Goal: Information Seeking & Learning: Learn about a topic

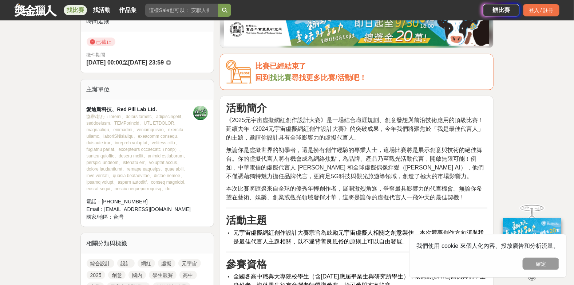
scroll to position [194, 0]
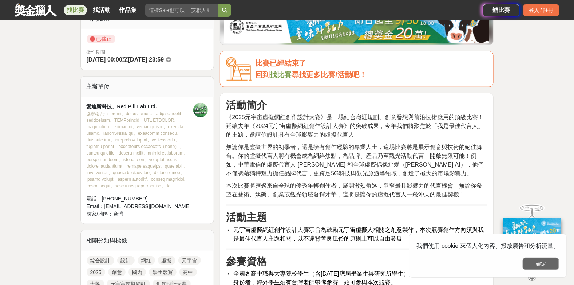
click at [549, 269] on button "確定" at bounding box center [541, 263] width 36 height 12
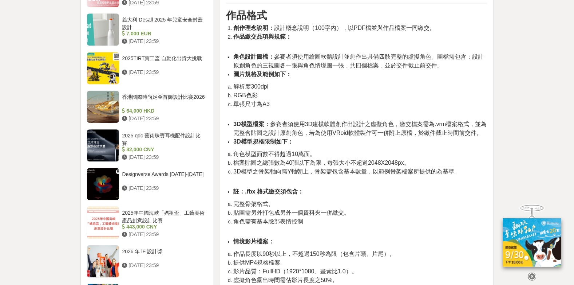
scroll to position [0, 0]
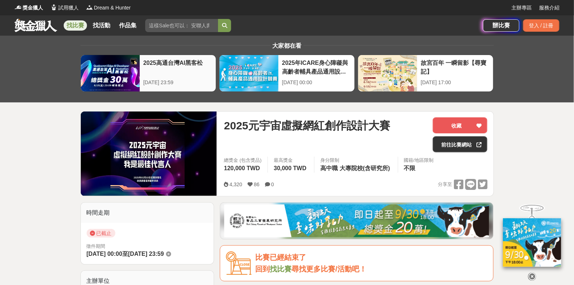
click at [181, 68] on div "2025高通台灣AI黑客松" at bounding box center [177, 67] width 69 height 16
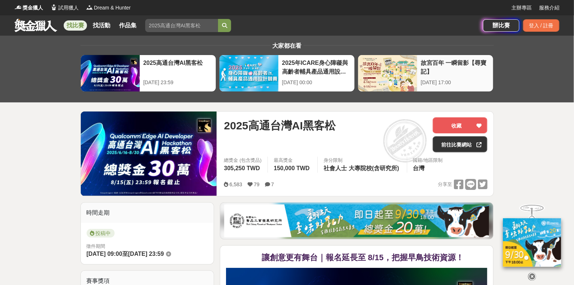
click at [382, 68] on div at bounding box center [387, 73] width 59 height 36
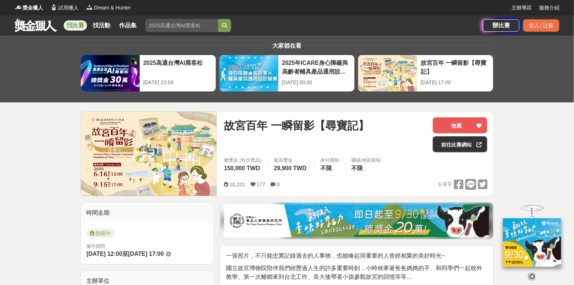
click at [39, 22] on link at bounding box center [36, 25] width 44 height 14
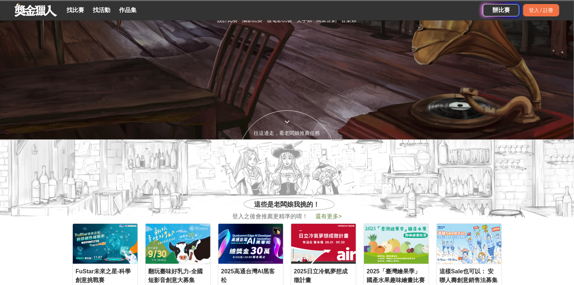
scroll to position [242, 0]
